Goal: Find specific page/section: Find specific page/section

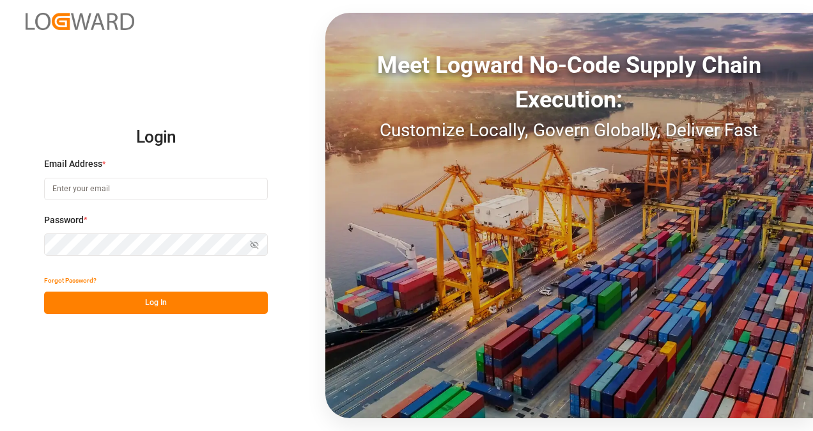
type input "[EMAIL_ADDRESS][DOMAIN_NAME]"
click at [216, 303] on button "Log In" at bounding box center [156, 303] width 224 height 22
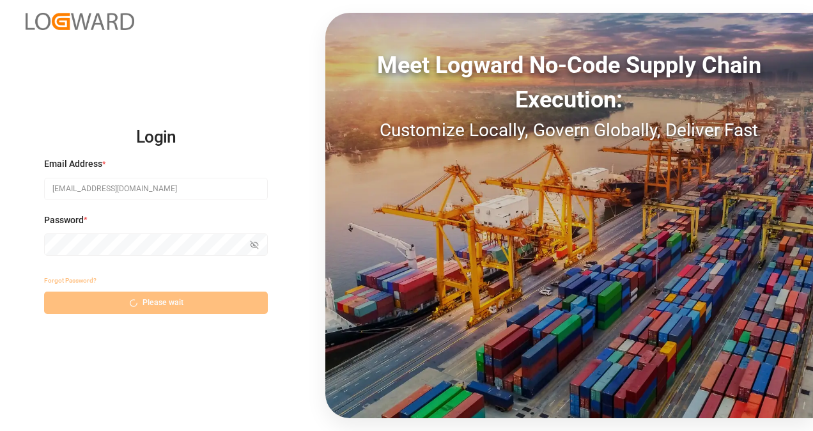
click at [216, 303] on div "Forgot Password? Please wait" at bounding box center [156, 291] width 224 height 45
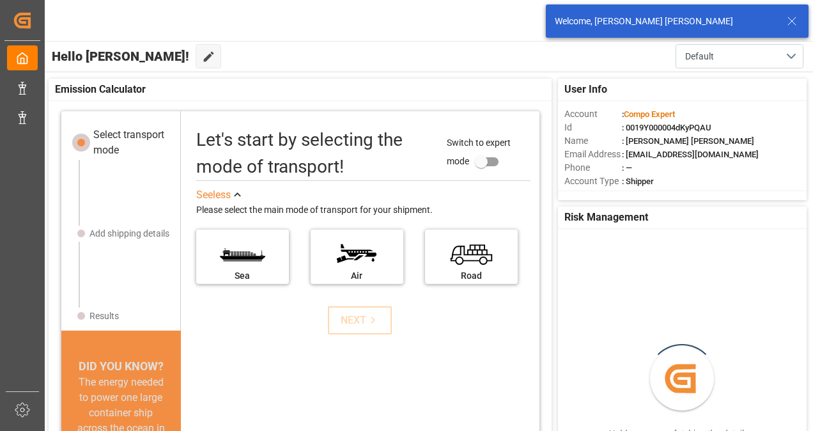
click at [794, 20] on icon at bounding box center [792, 20] width 15 height 15
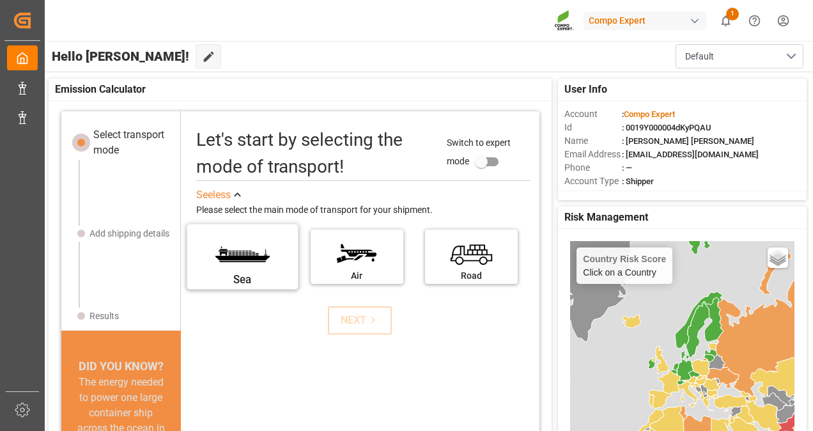
scroll to position [82, 0]
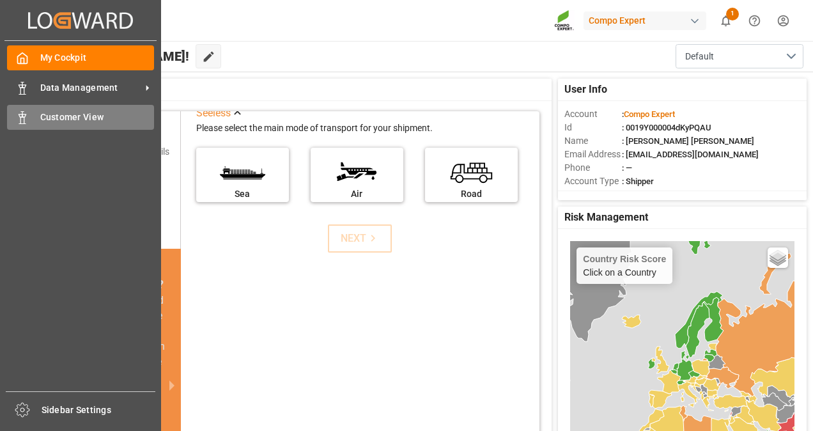
click at [78, 122] on span "Customer View" at bounding box center [97, 117] width 114 height 13
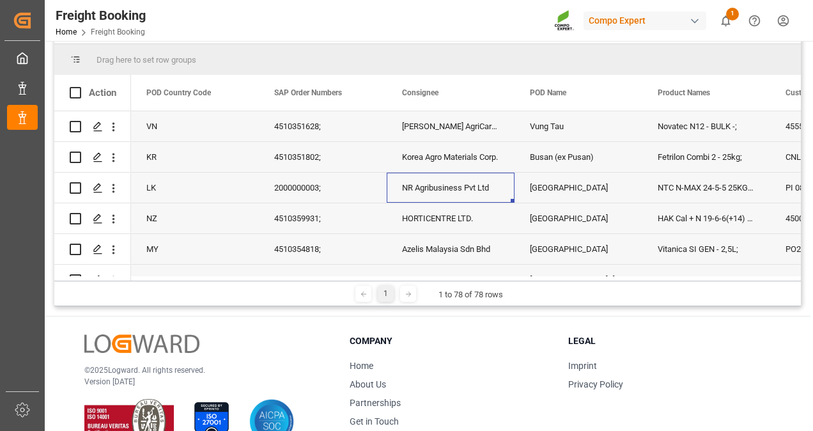
click at [431, 191] on div "NR Agribusiness Pvt Ltd" at bounding box center [451, 188] width 128 height 30
click at [174, 90] on span "POD Country Code" at bounding box center [178, 92] width 65 height 9
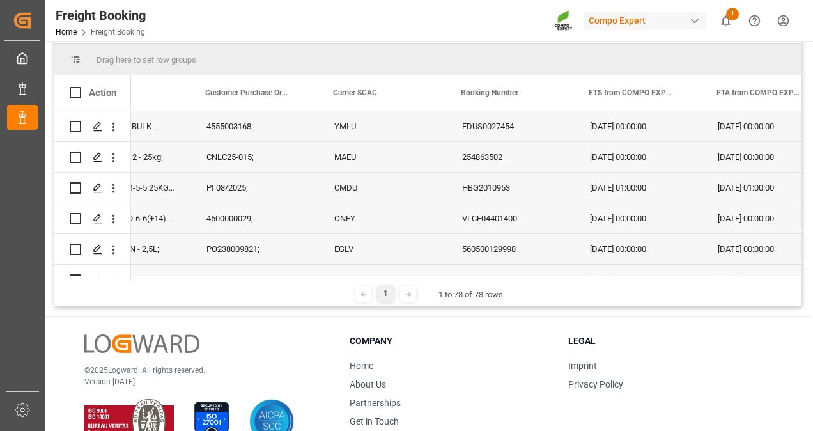
scroll to position [0, 581]
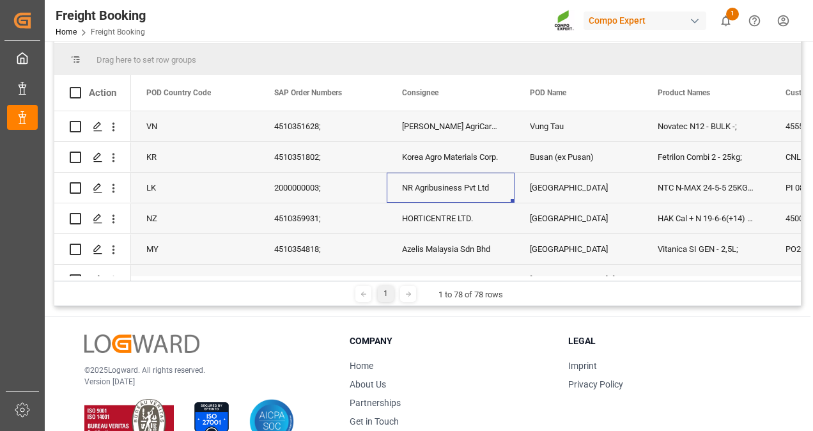
click at [301, 184] on div "2000000003;" at bounding box center [323, 188] width 128 height 30
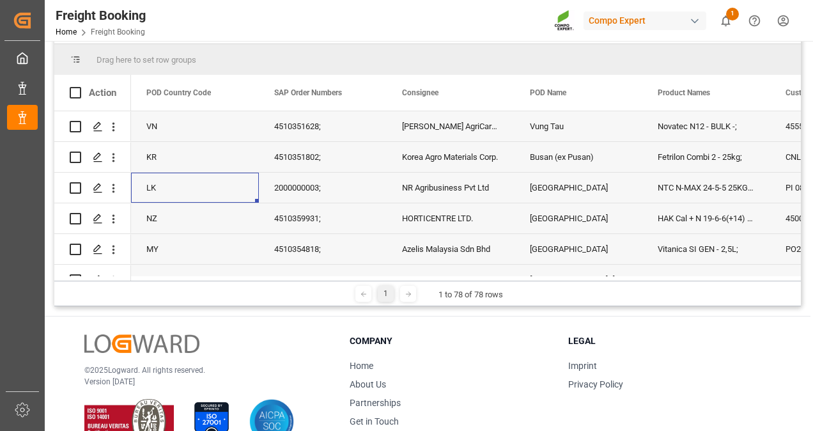
click at [148, 182] on div "LK" at bounding box center [195, 188] width 128 height 30
click at [464, 183] on div "NR Agribusiness Pvt Ltd" at bounding box center [451, 188] width 128 height 30
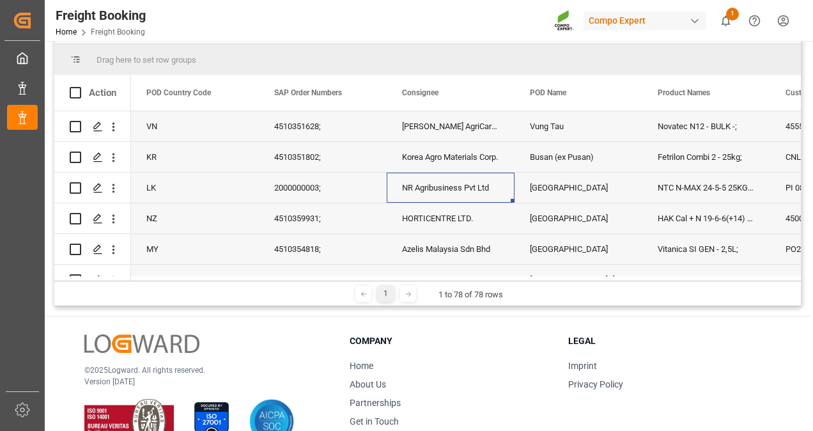
click at [464, 183] on div "NR Agribusiness Pvt Ltd" at bounding box center [451, 188] width 128 height 30
click at [244, 84] on div "POD Country Code" at bounding box center [195, 93] width 128 height 36
click at [240, 97] on span at bounding box center [238, 93] width 12 height 12
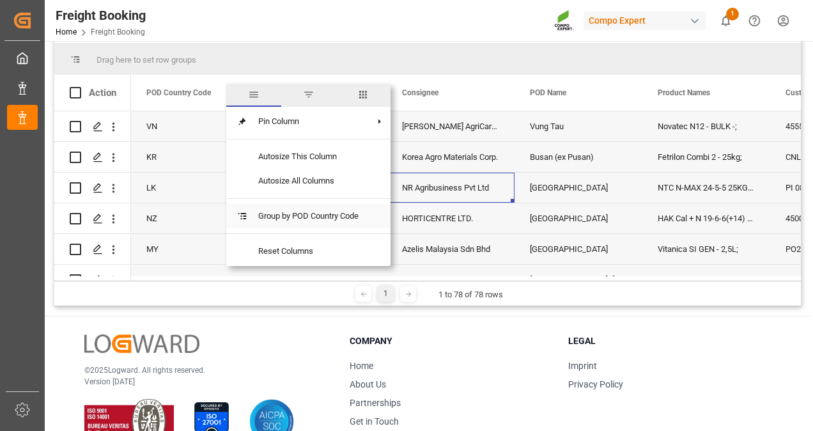
click at [306, 217] on span "Group by POD Country Code" at bounding box center [308, 216] width 121 height 24
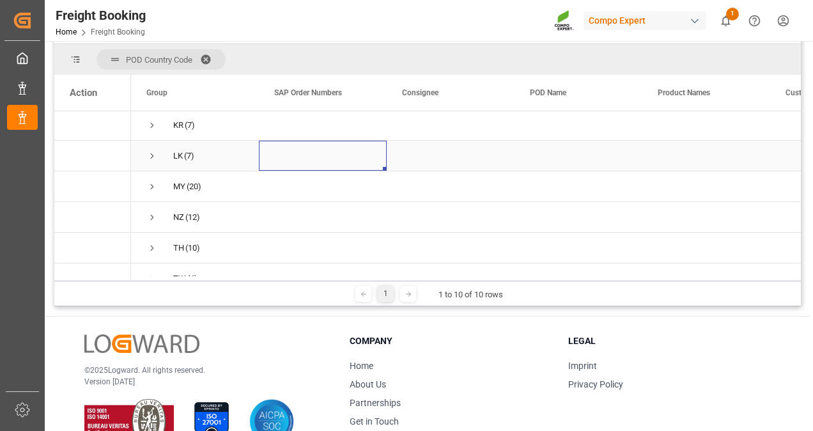
click at [330, 151] on div "Press SPACE to select this row." at bounding box center [323, 156] width 128 height 30
click at [223, 155] on span "LK (7)" at bounding box center [194, 155] width 97 height 29
click at [146, 157] on span "Press SPACE to select this row." at bounding box center [152, 156] width 12 height 12
